Goal: Task Accomplishment & Management: Manage account settings

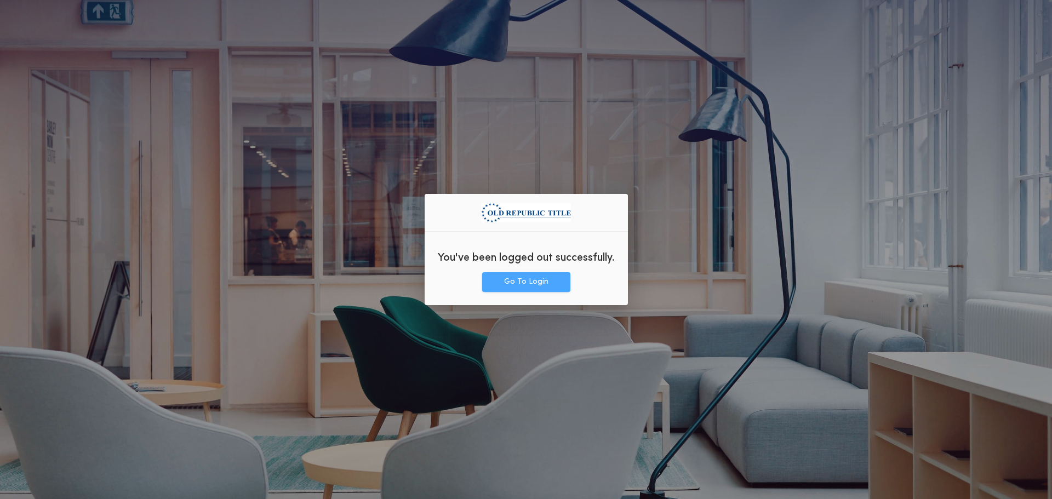
click at [529, 276] on button "Go To Login" at bounding box center [526, 282] width 88 height 20
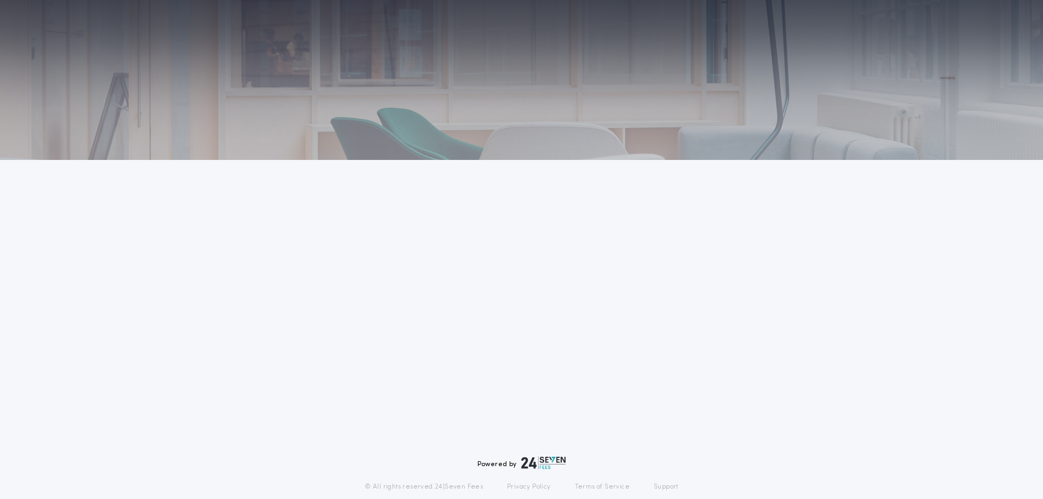
scroll to position [73, 0]
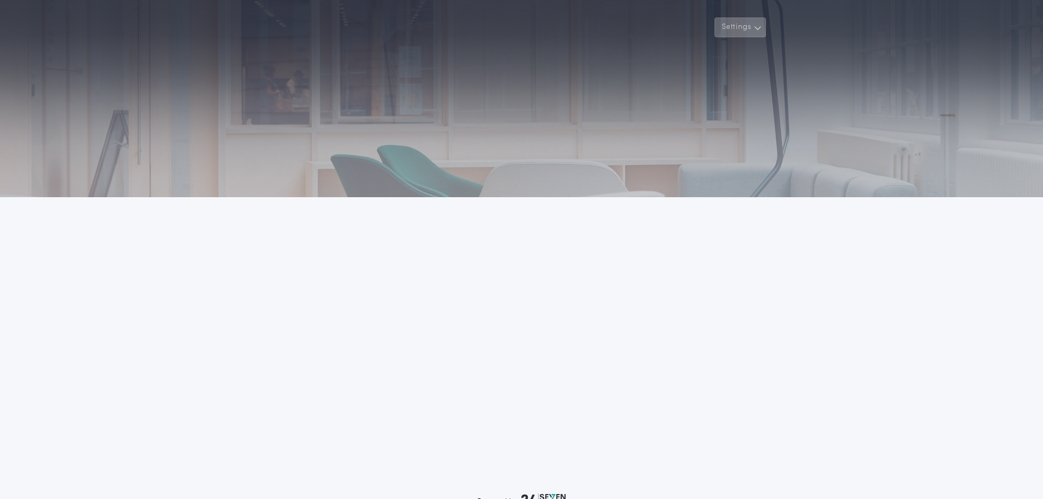
click at [749, 35] on button "Settings" at bounding box center [740, 28] width 51 height 20
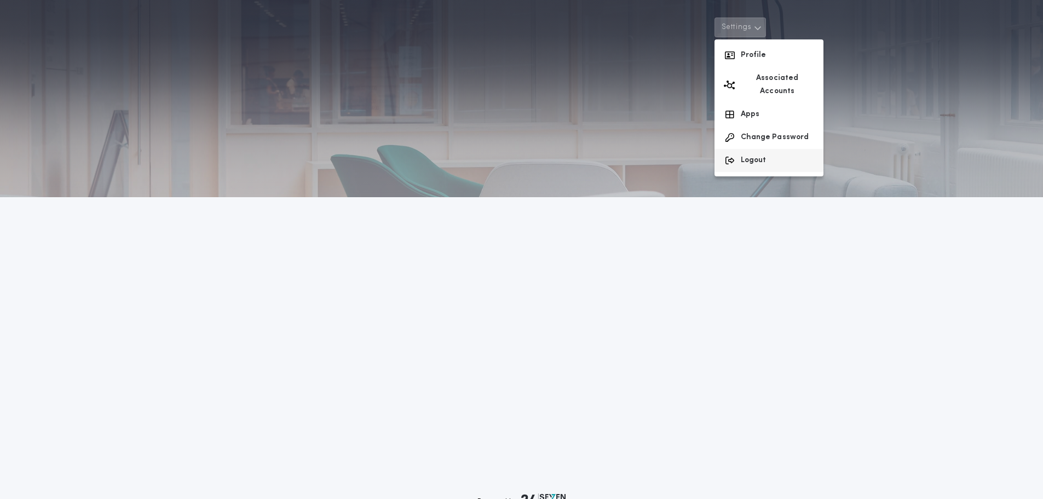
drag, startPoint x: 752, startPoint y: 135, endPoint x: 760, endPoint y: 151, distance: 17.1
click at [760, 151] on div "Profile Associated Accounts Apps Change Password Logout" at bounding box center [769, 107] width 109 height 137
click at [760, 151] on button "Logout" at bounding box center [769, 160] width 109 height 23
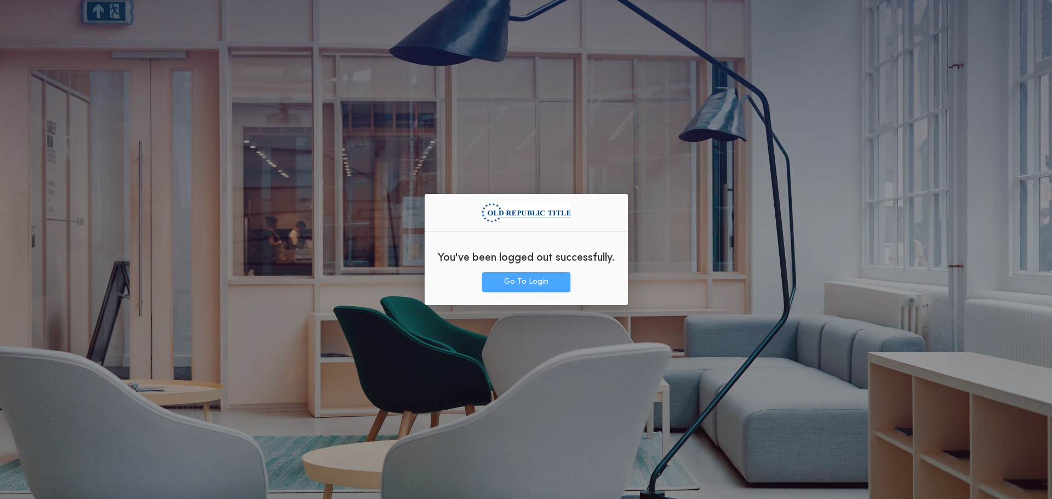
click at [499, 286] on button "Go To Login" at bounding box center [526, 282] width 88 height 20
click at [535, 286] on button "Go To Login" at bounding box center [526, 282] width 88 height 20
